Goal: Transaction & Acquisition: Purchase product/service

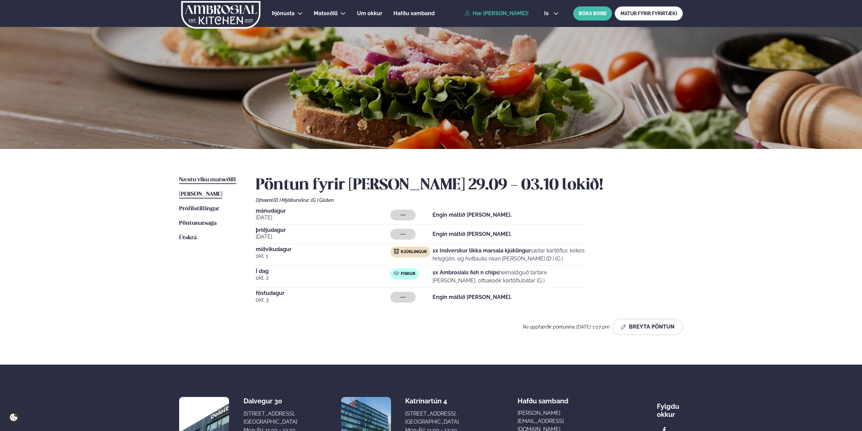
click at [198, 180] on span "Næstu viku matseðill" at bounding box center [207, 180] width 57 height 6
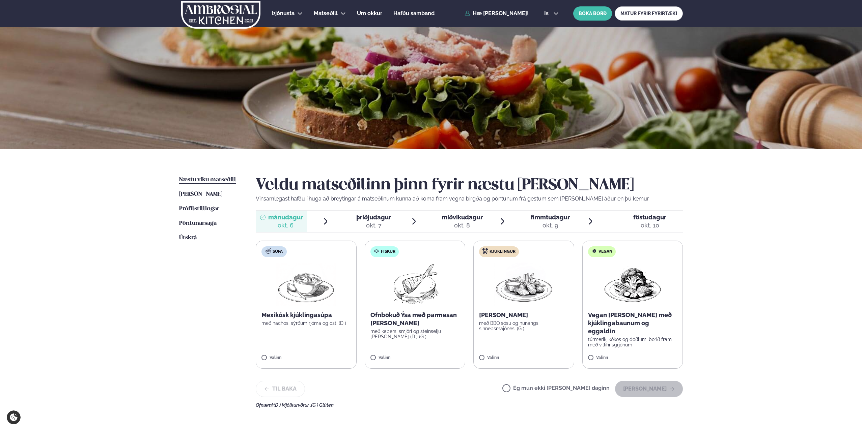
click at [460, 219] on span "miðvikudagur" at bounding box center [461, 217] width 41 height 7
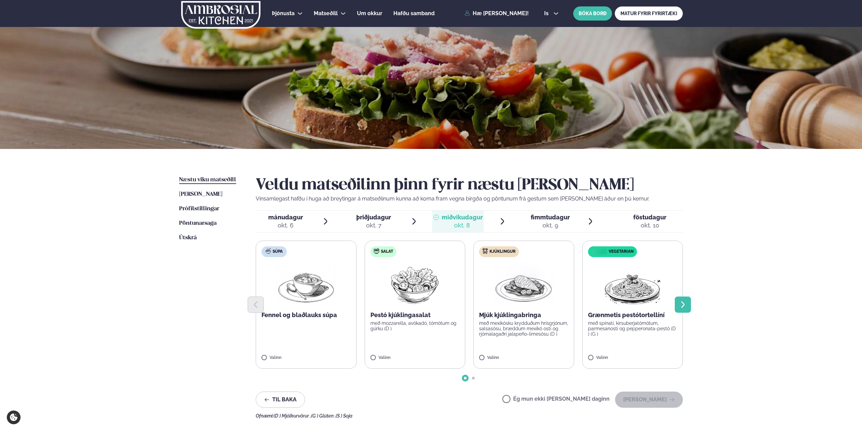
click at [682, 305] on icon "Next slide" at bounding box center [682, 305] width 8 height 8
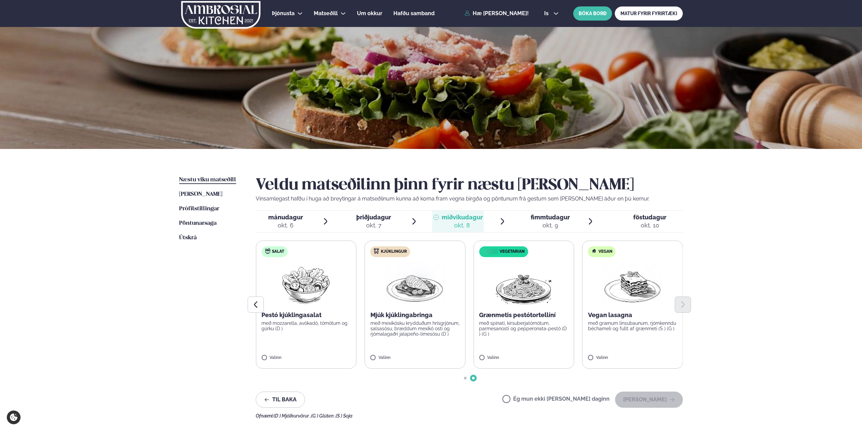
scroll to position [34, 0]
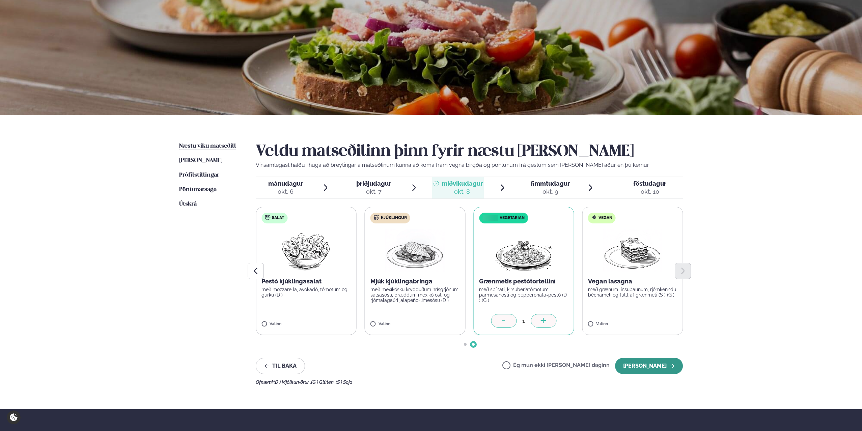
click at [646, 367] on button "[PERSON_NAME]" at bounding box center [649, 366] width 68 height 16
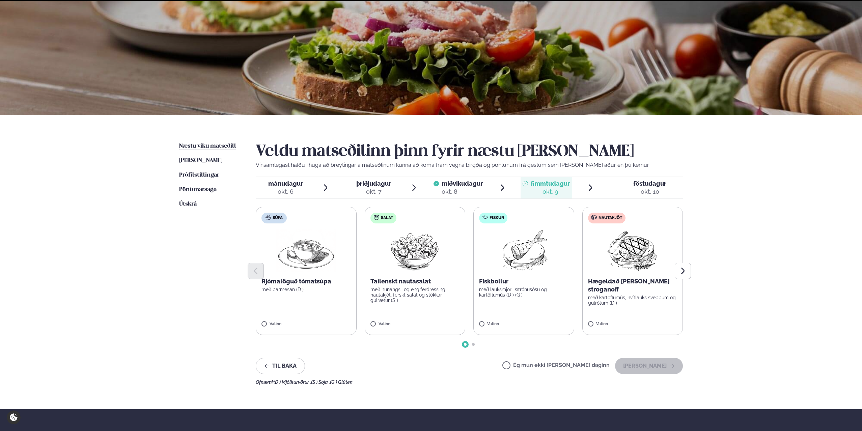
click at [542, 190] on div "okt. 9" at bounding box center [549, 192] width 39 height 8
click at [496, 284] on p "Fiskbollur" at bounding box center [523, 282] width 89 height 8
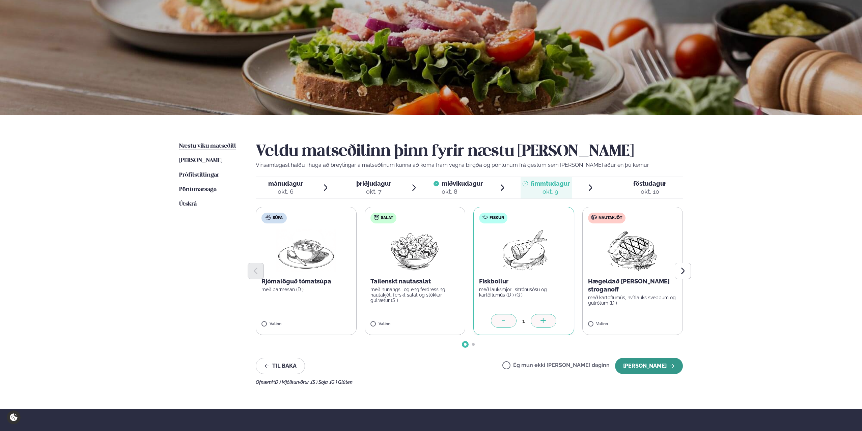
click at [654, 364] on button "[PERSON_NAME]" at bounding box center [649, 366] width 68 height 16
